Goal: Transaction & Acquisition: Purchase product/service

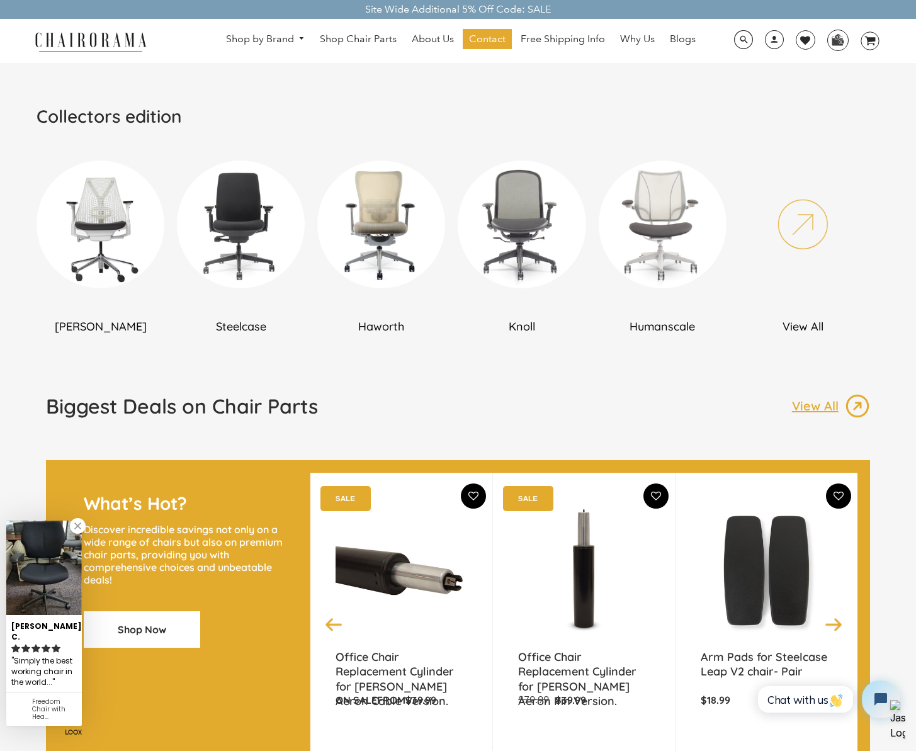
scroll to position [699, 0]
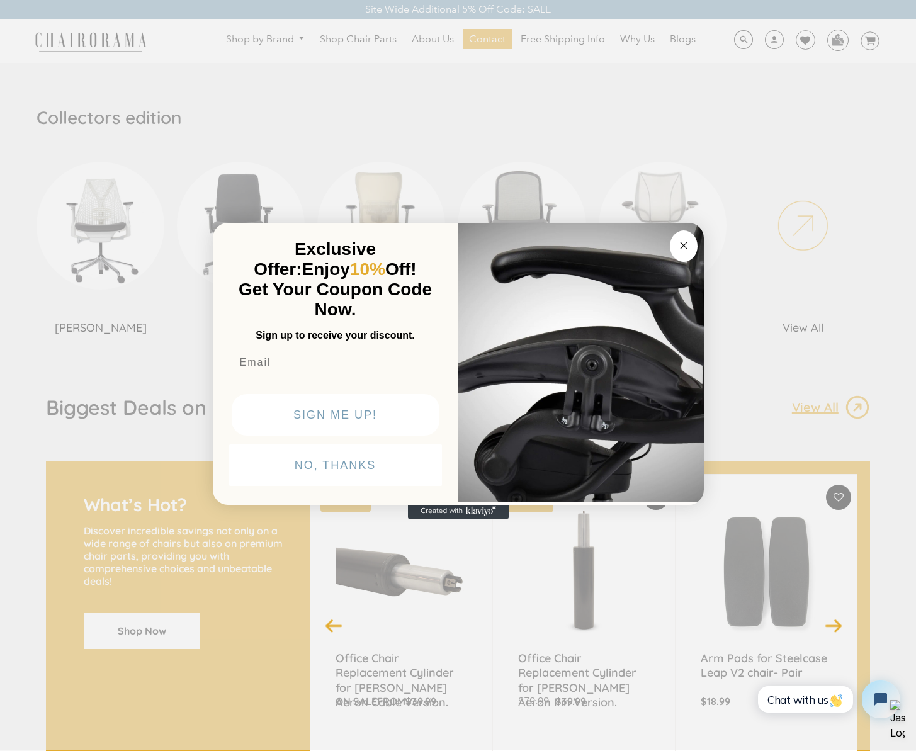
click at [681, 243] on circle "Close dialog" at bounding box center [683, 245] width 14 height 14
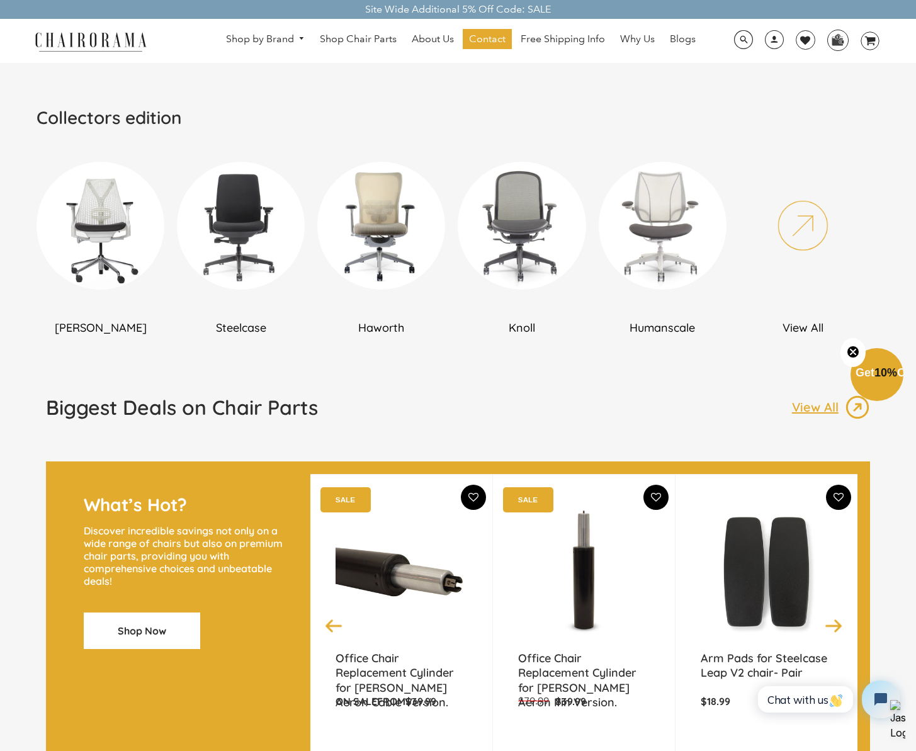
click at [110, 325] on h2 "[PERSON_NAME]" at bounding box center [101, 327] width 128 height 14
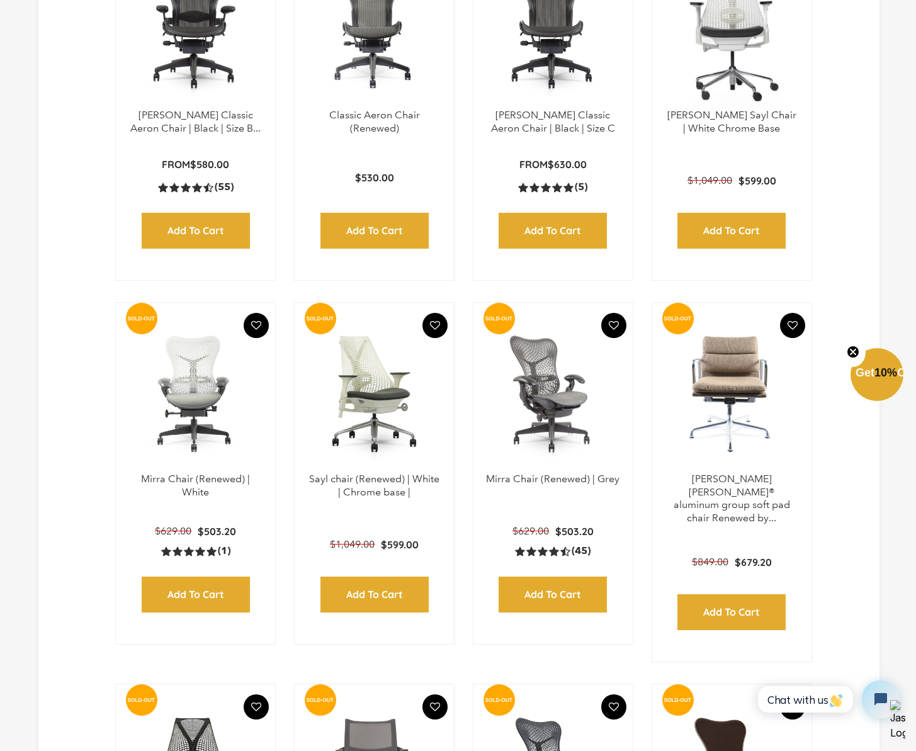
scroll to position [895, 0]
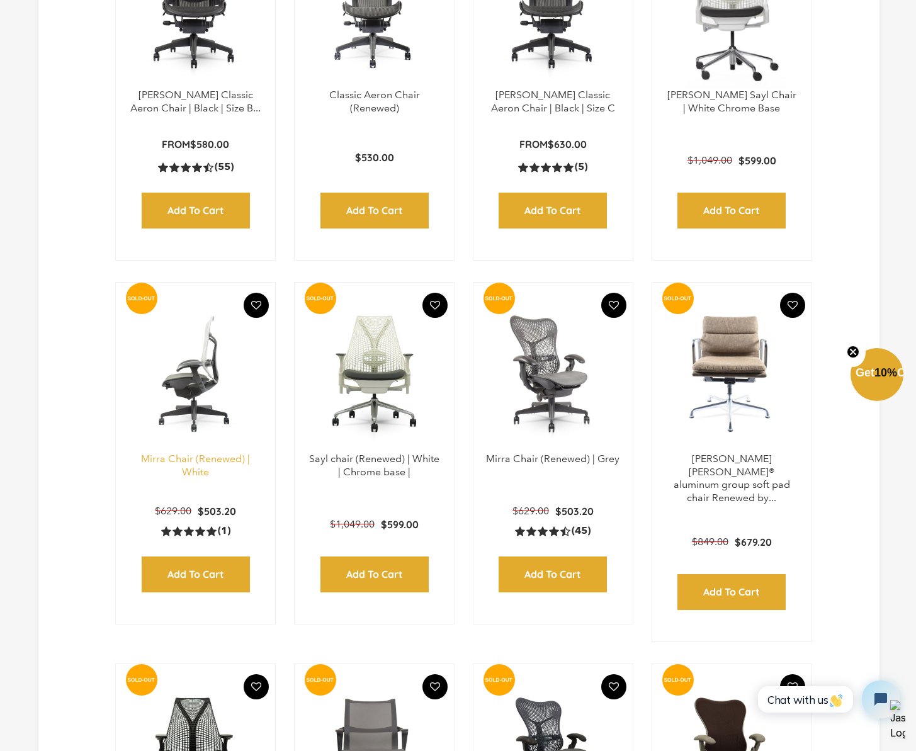
click at [216, 458] on link "Mirra Chair (Renewed) | White" at bounding box center [195, 465] width 109 height 25
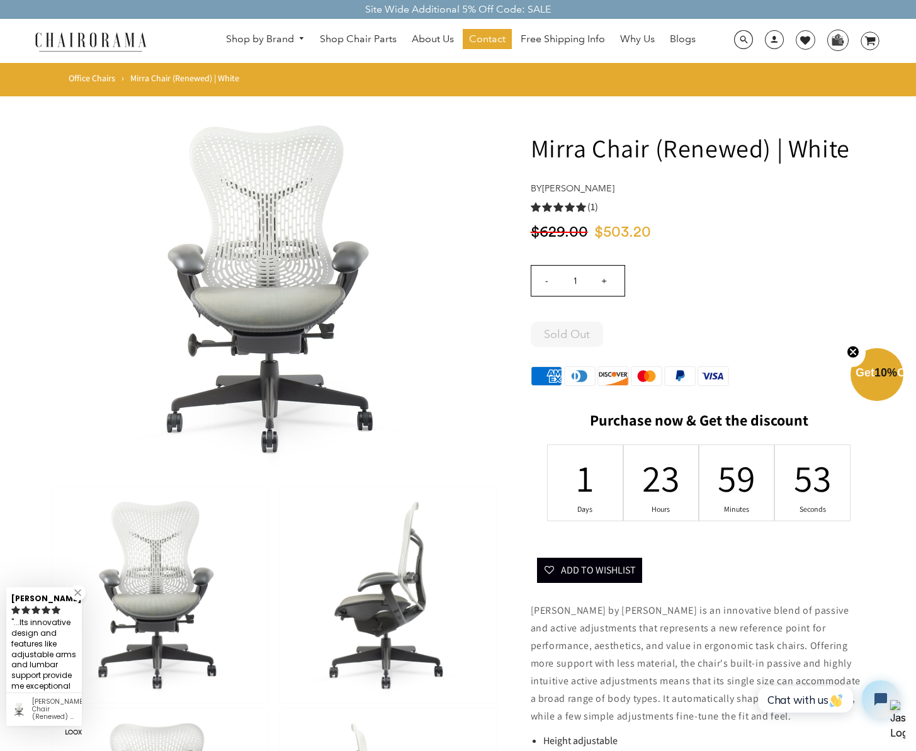
click at [397, 614] on img at bounding box center [388, 595] width 216 height 217
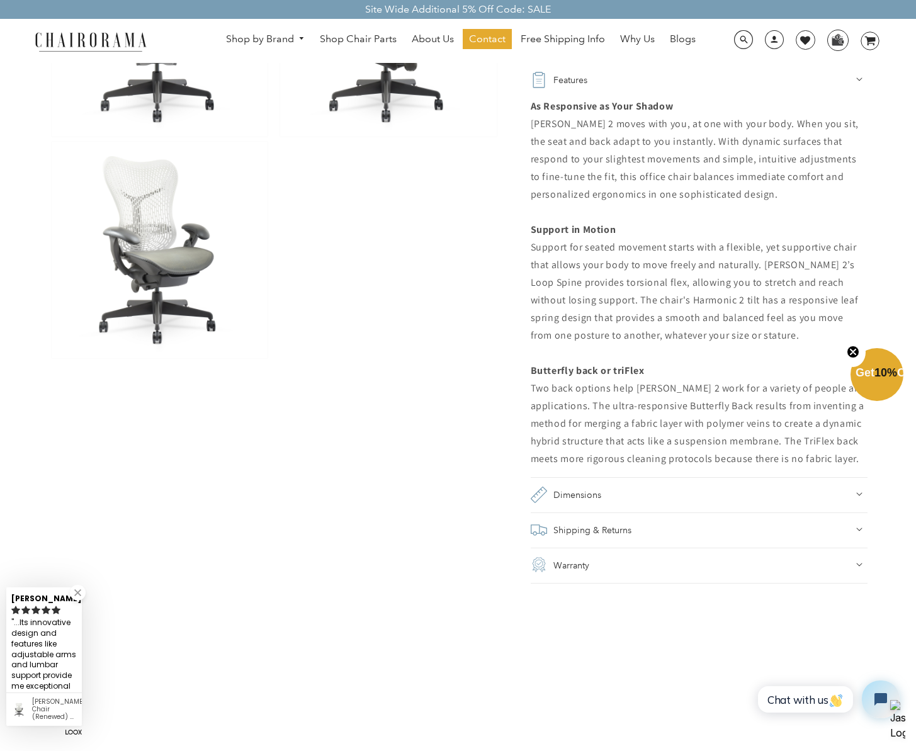
scroll to position [788, 0]
click at [153, 307] on img at bounding box center [160, 251] width 216 height 217
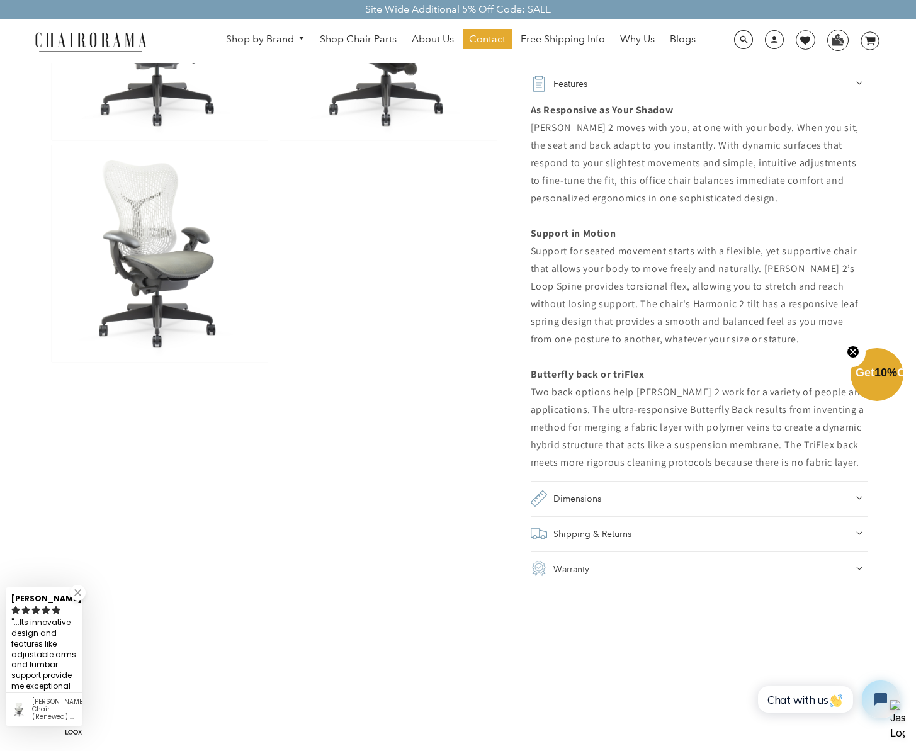
click at [176, 266] on img at bounding box center [160, 253] width 216 height 217
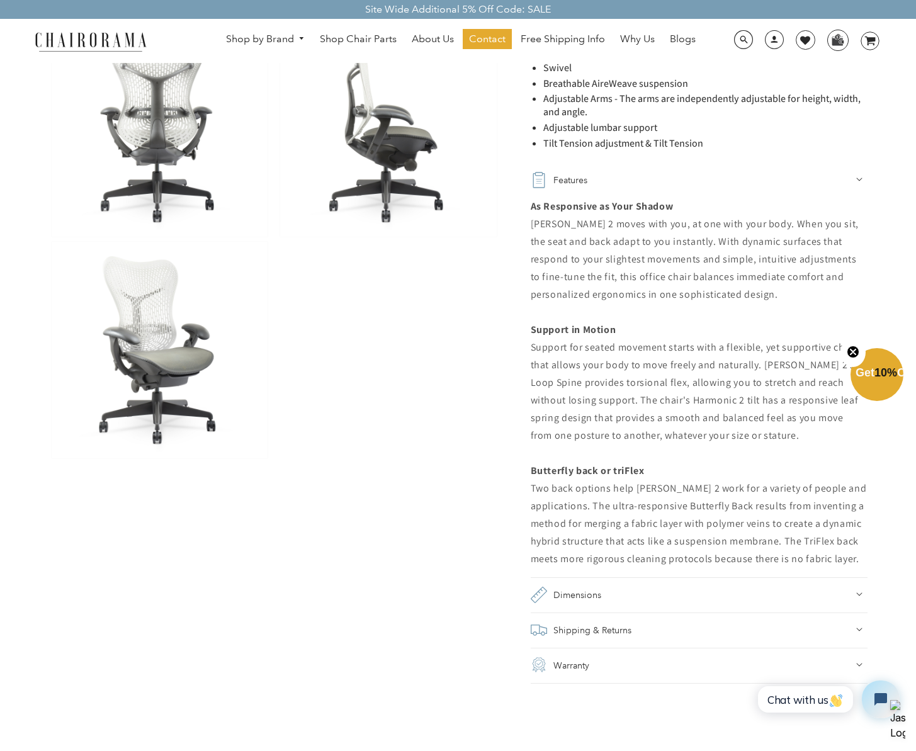
scroll to position [686, 0]
